Goal: Information Seeking & Learning: Understand process/instructions

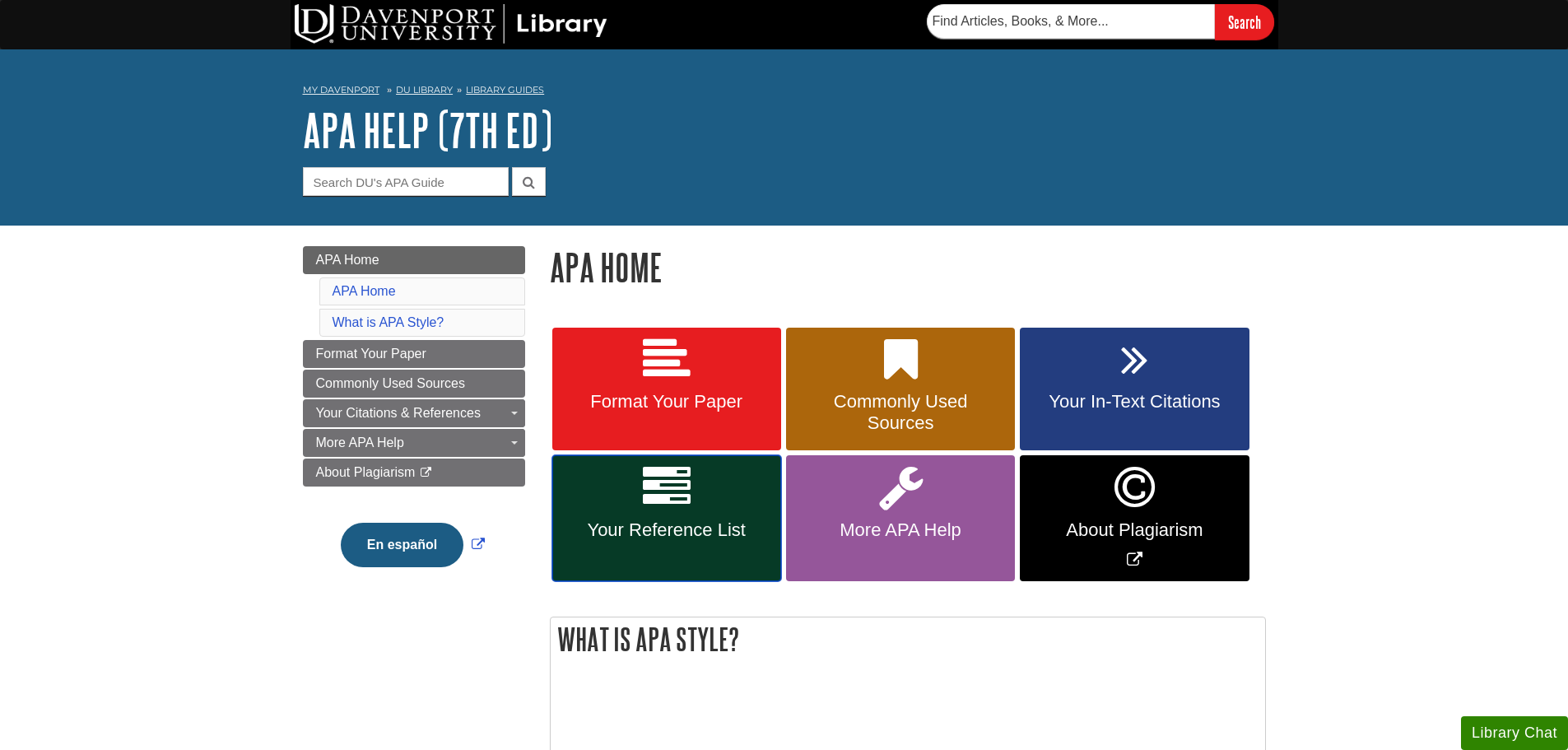
click at [672, 504] on icon at bounding box center [667, 487] width 48 height 48
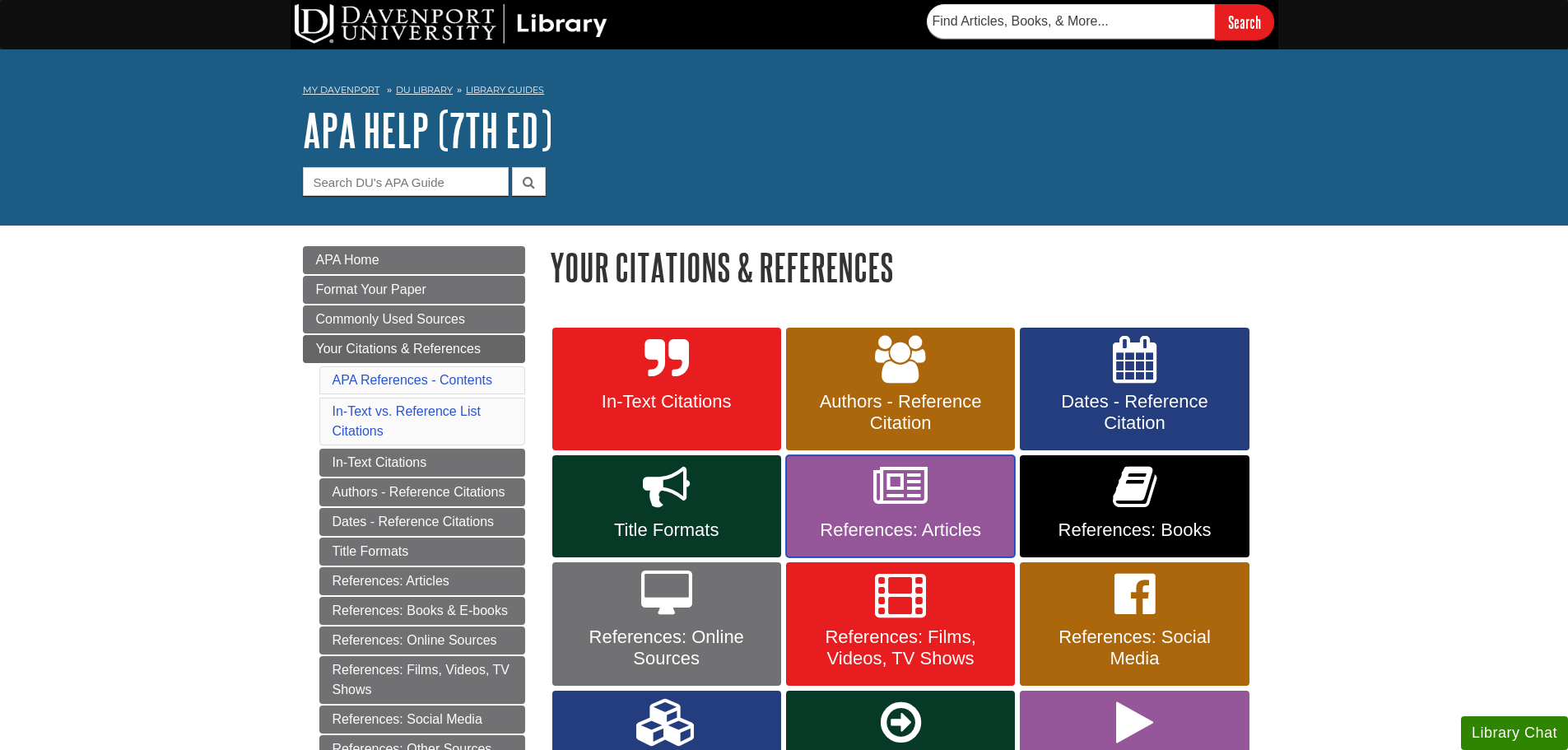
click at [838, 506] on link "References: Articles" at bounding box center [901, 507] width 229 height 102
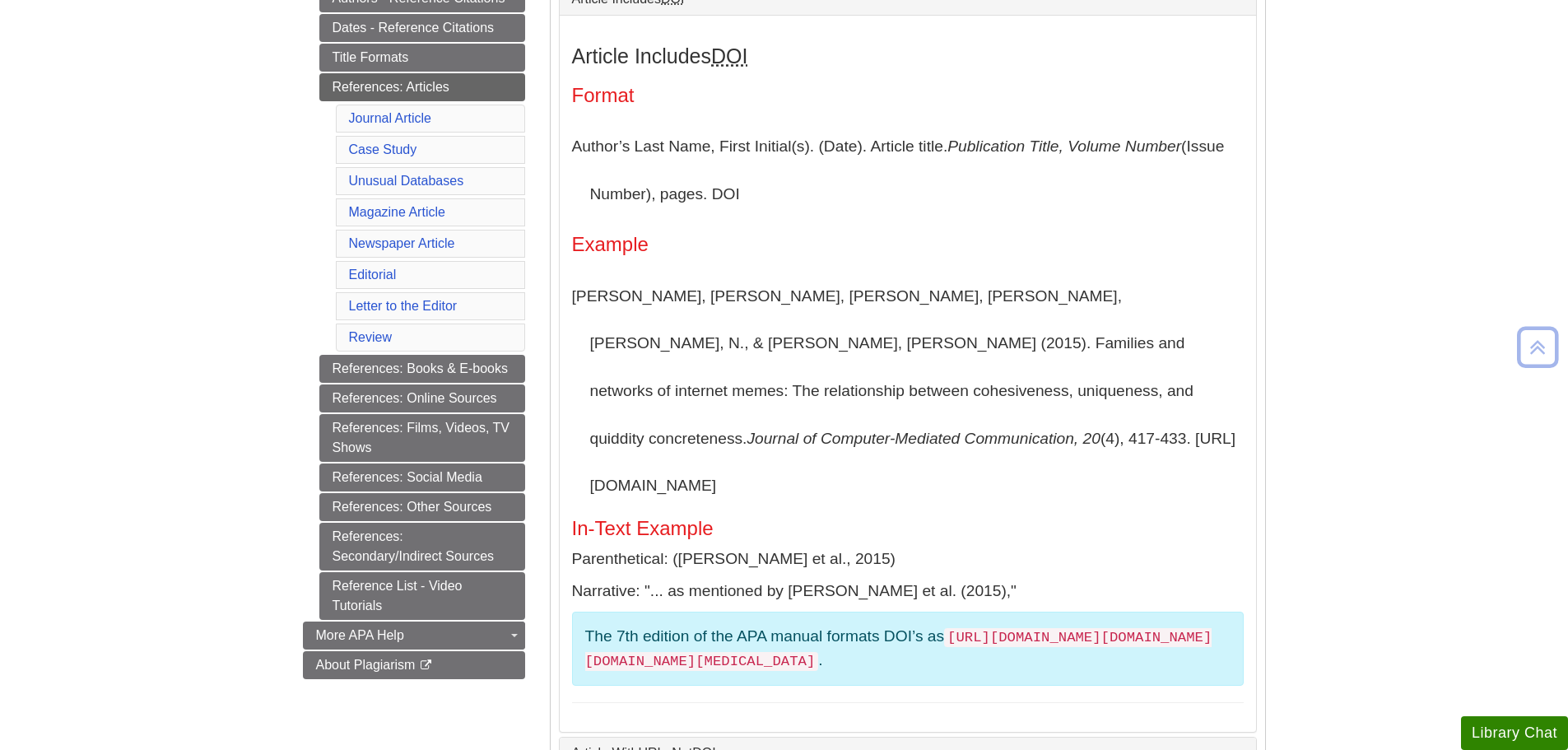
scroll to position [411, 0]
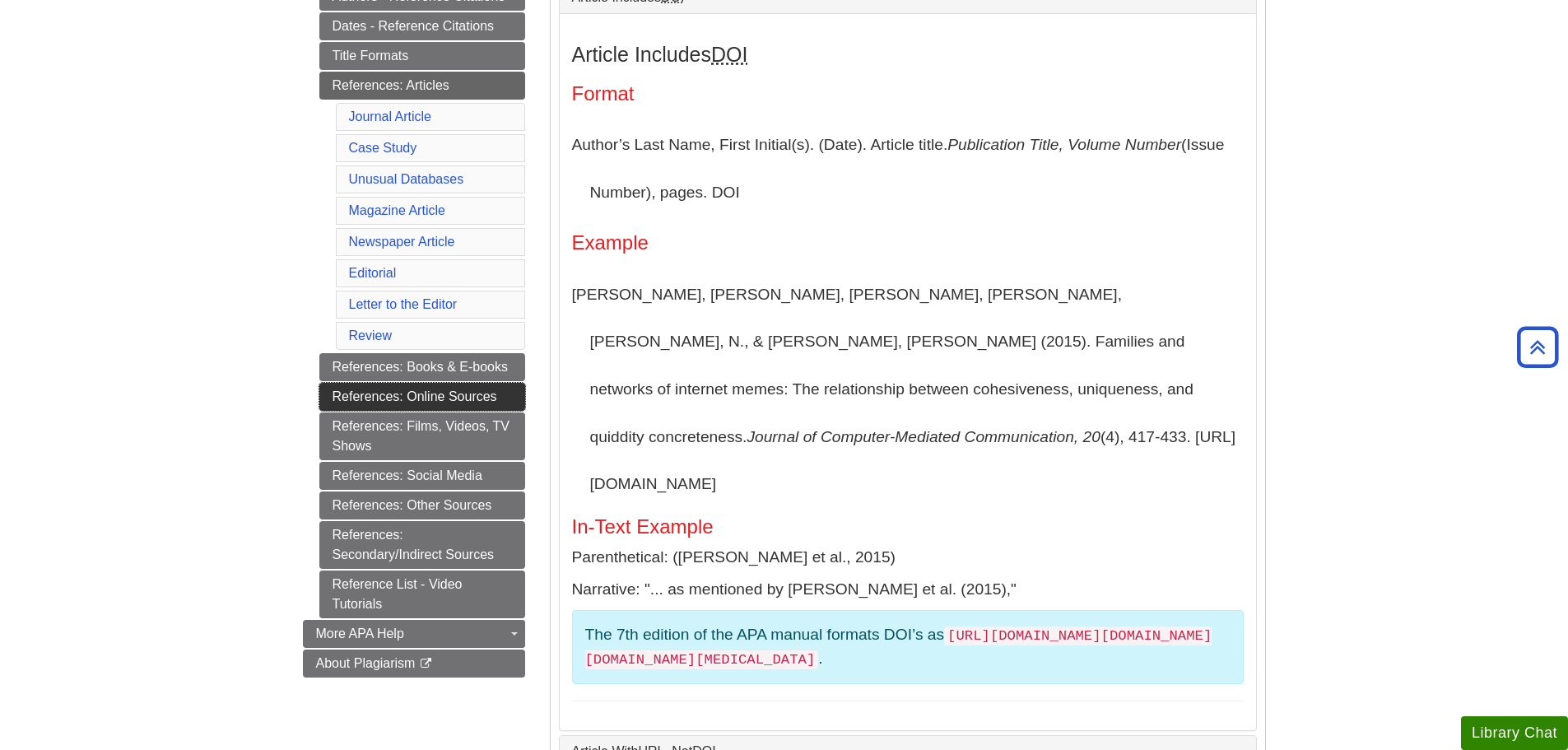
click at [361, 393] on link "References: Online Sources" at bounding box center [422, 396] width 206 height 28
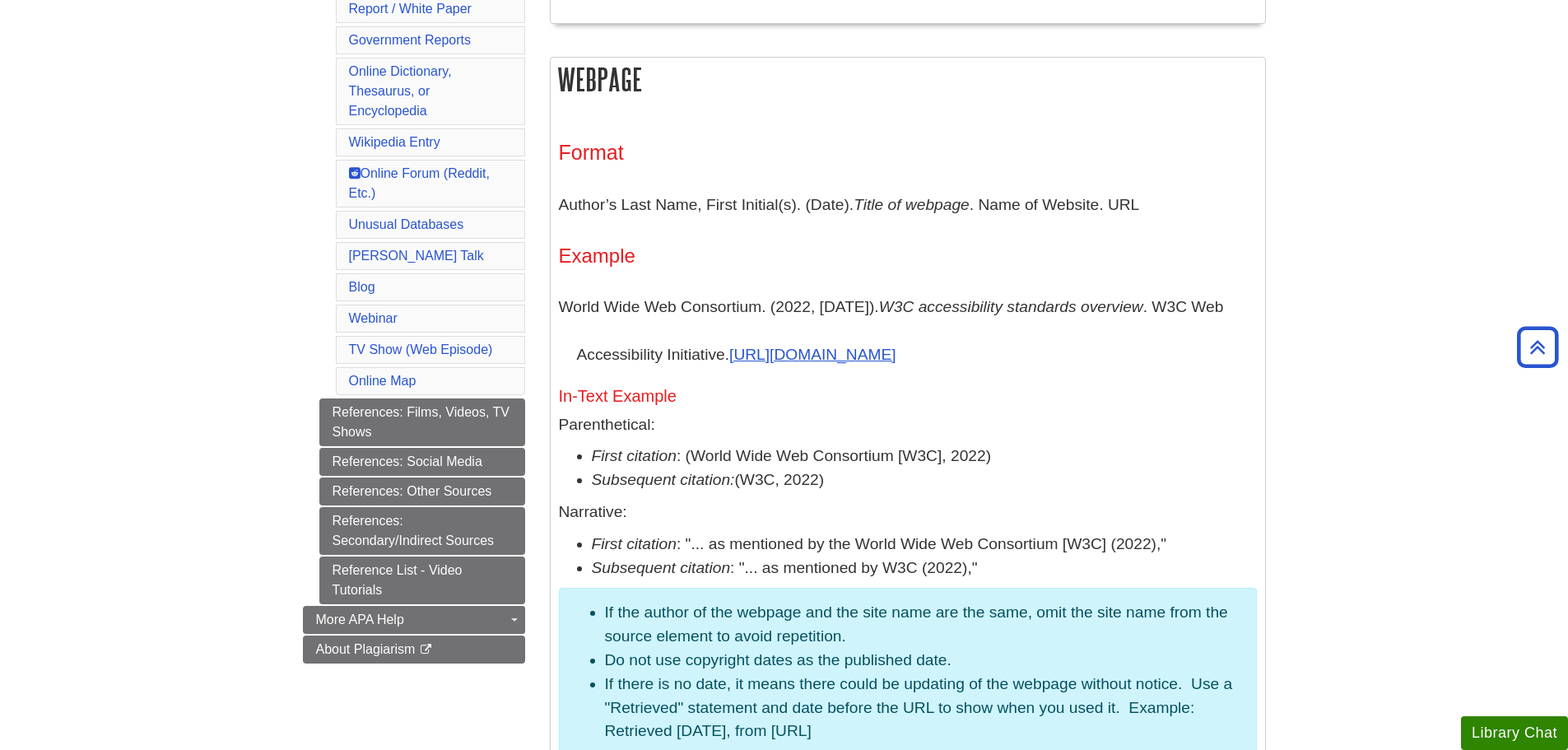
scroll to position [905, 0]
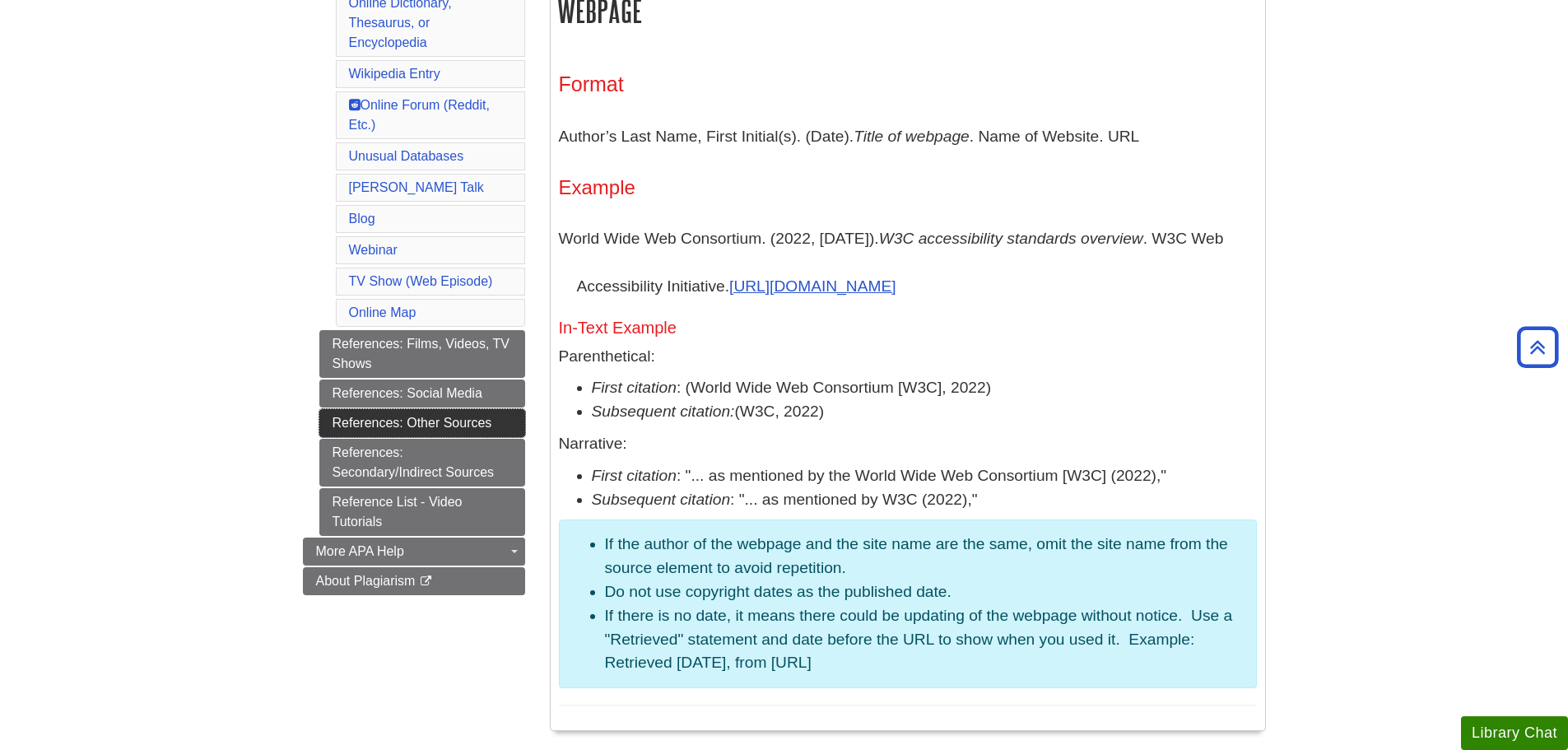
click at [344, 422] on link "References: Other Sources" at bounding box center [422, 423] width 206 height 28
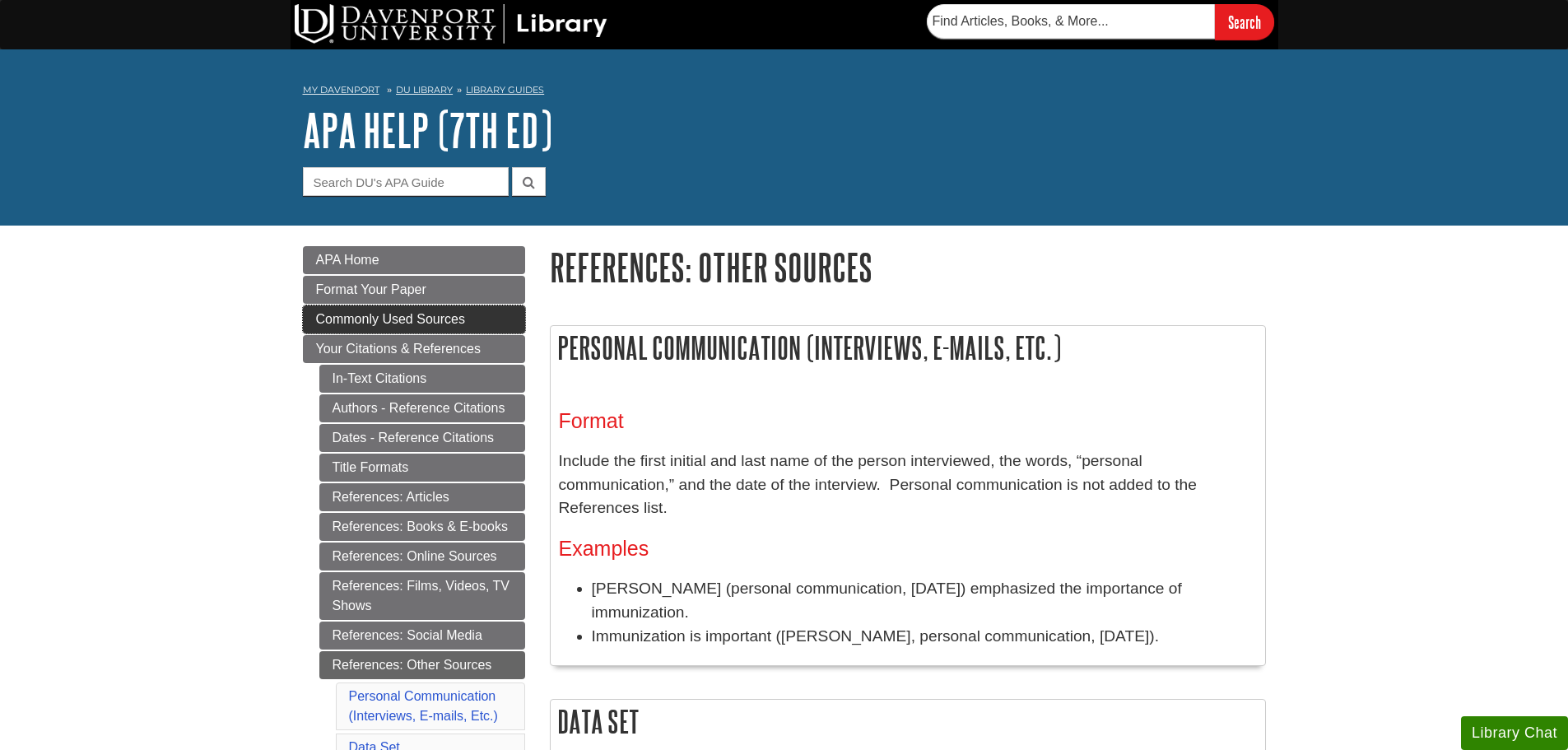
click at [360, 324] on span "Commonly Used Sources" at bounding box center [391, 319] width 149 height 14
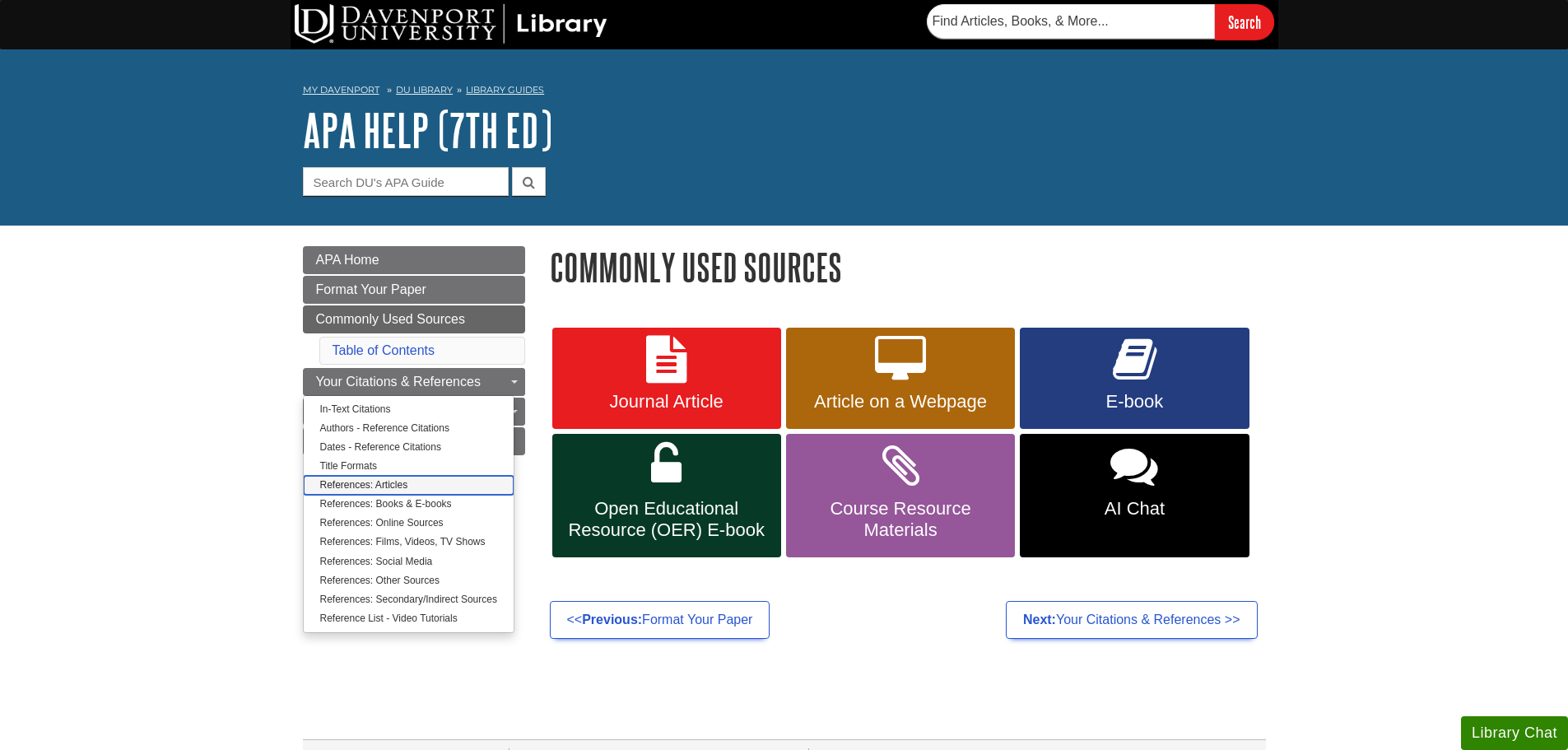
click at [320, 493] on link "References: Articles" at bounding box center [408, 485] width 210 height 19
